Goal: Entertainment & Leisure: Consume media (video, audio)

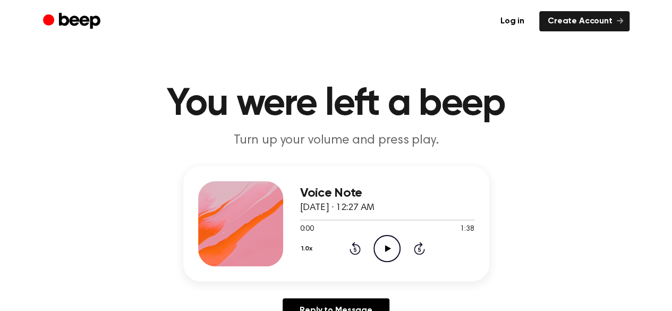
click at [383, 251] on icon "Play Audio" at bounding box center [386, 248] width 27 height 27
click at [387, 251] on icon "Play Audio" at bounding box center [386, 248] width 27 height 27
click at [385, 246] on icon at bounding box center [388, 248] width 6 height 7
click at [387, 251] on icon "Play Audio" at bounding box center [386, 248] width 27 height 27
click at [390, 255] on icon "Play Audio" at bounding box center [386, 248] width 27 height 27
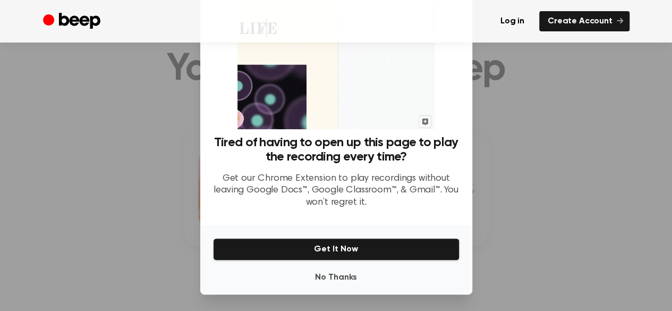
scroll to position [72, 0]
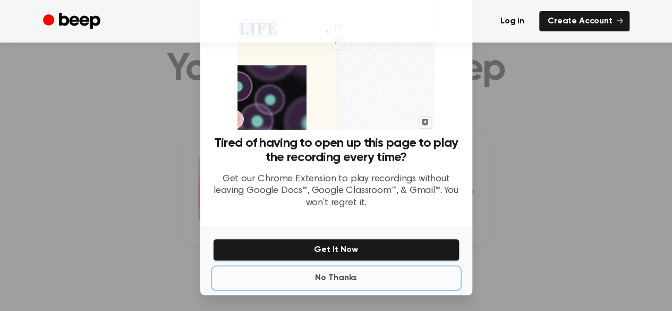
click at [322, 282] on button "No Thanks" at bounding box center [336, 277] width 246 height 21
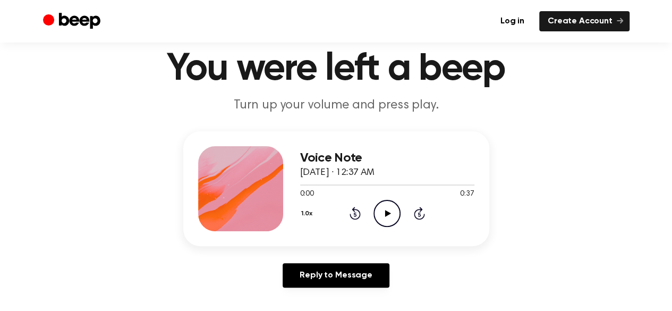
click at [385, 205] on icon "Play Audio" at bounding box center [386, 213] width 27 height 27
click at [358, 217] on icon at bounding box center [354, 213] width 11 height 13
